Goal: Check status

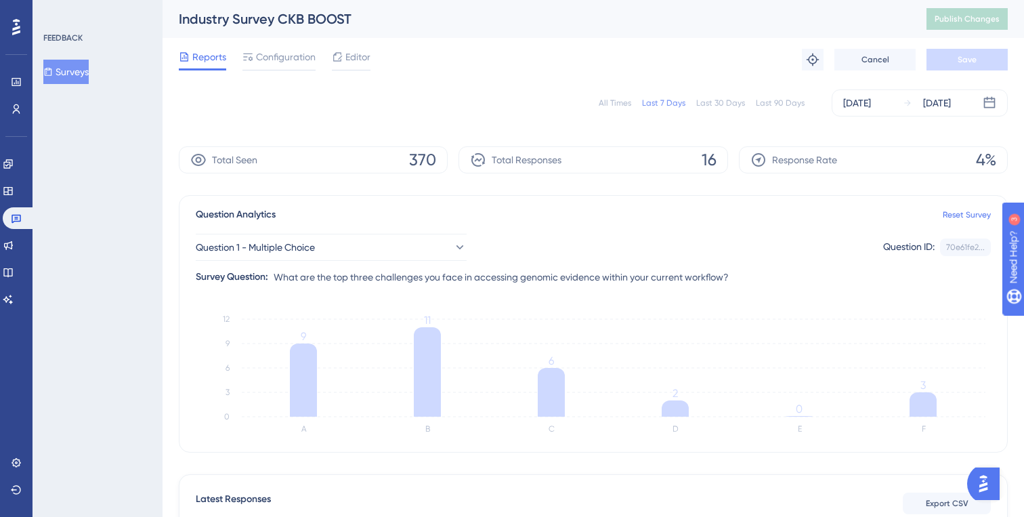
click at [76, 79] on button "Surveys" at bounding box center [65, 72] width 45 height 24
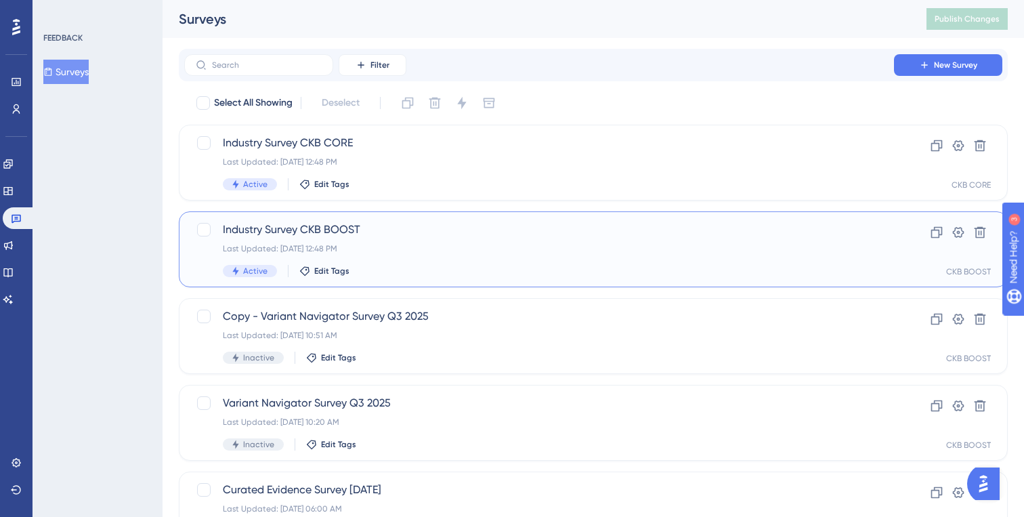
click at [355, 238] on div "Industry Survey CKB BOOST Last Updated: Aug 13 2025, 12:48 PM Active Edit Tags" at bounding box center [539, 249] width 632 height 56
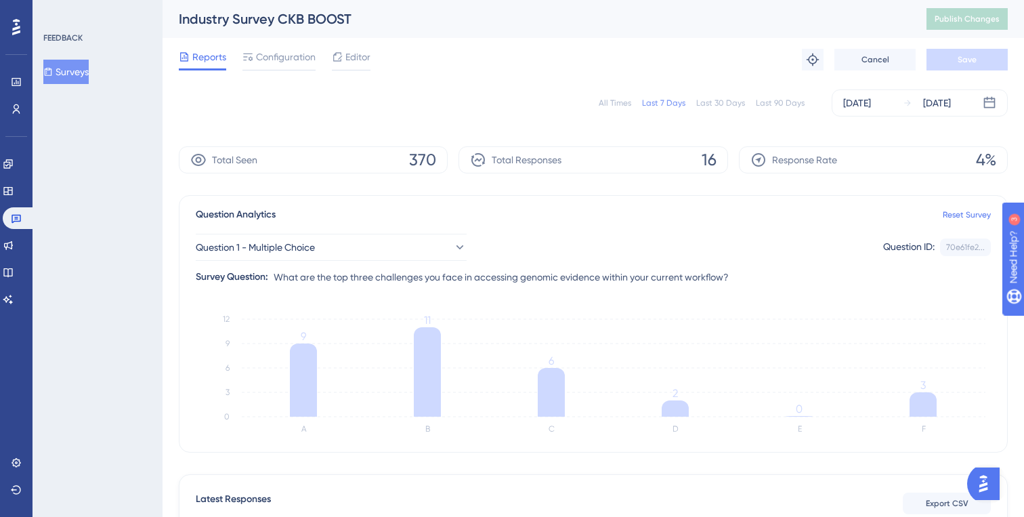
click at [621, 102] on div "All Times" at bounding box center [614, 102] width 32 height 11
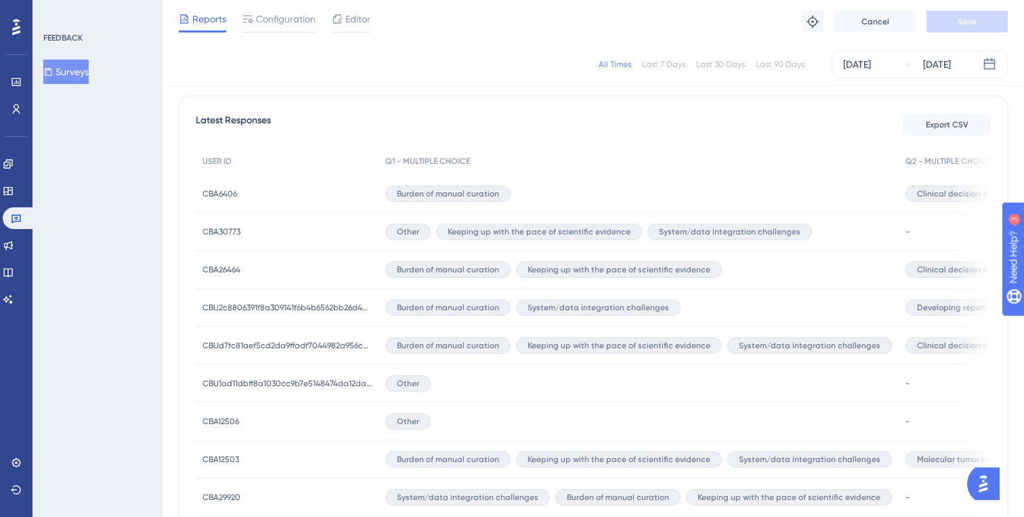
click at [85, 200] on div "FEEDBACK Surveys" at bounding box center [97, 258] width 130 height 517
click at [137, 276] on div "FEEDBACK Surveys" at bounding box center [97, 258] width 130 height 517
